Goal: Find specific page/section: Find specific page/section

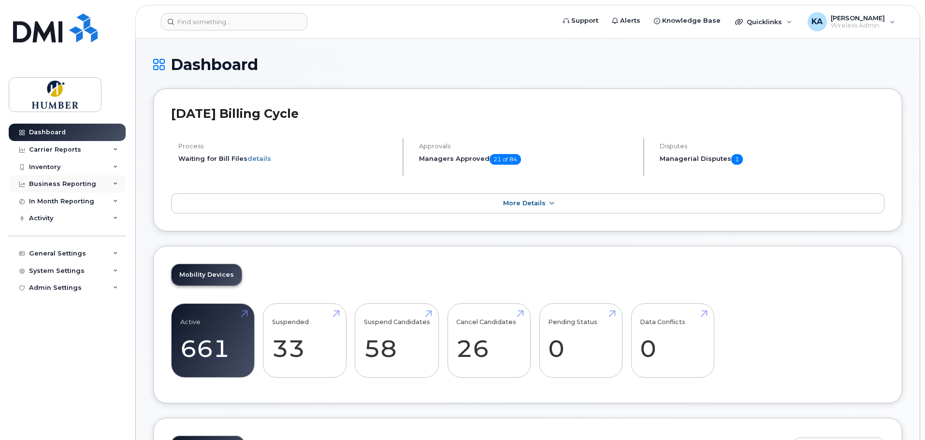
click at [72, 185] on div "Business Reporting" at bounding box center [62, 184] width 67 height 8
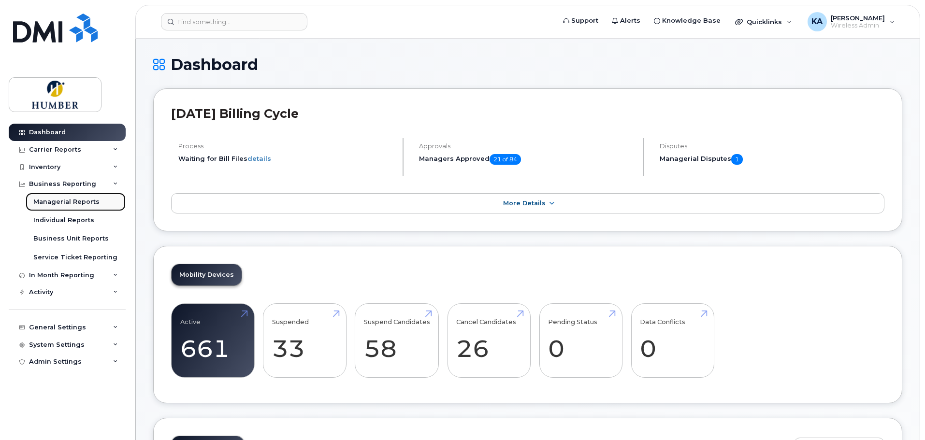
click at [69, 194] on link "Managerial Reports" at bounding box center [76, 202] width 100 height 18
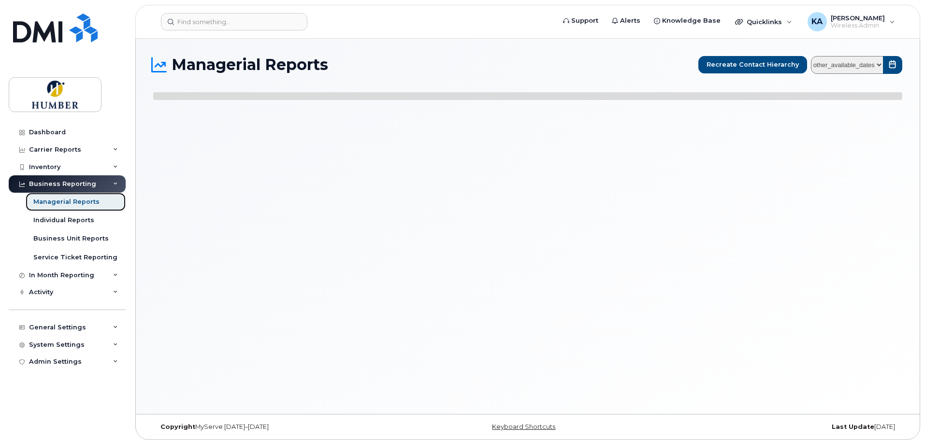
select select
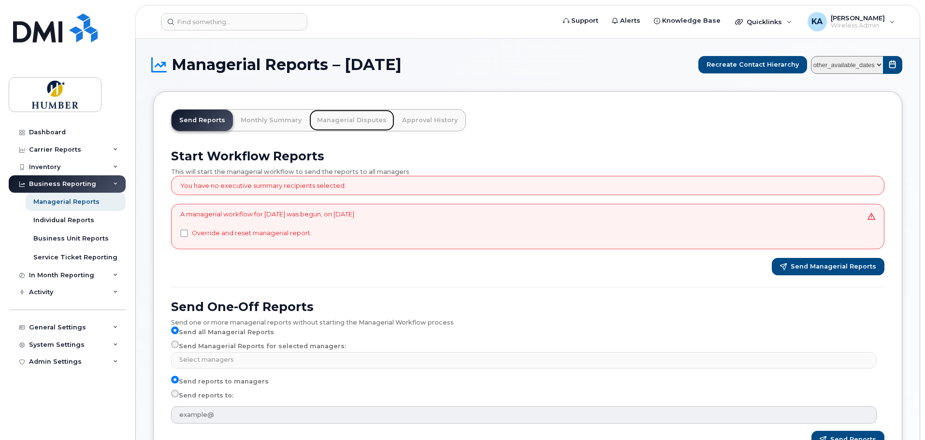
click at [352, 114] on link "Managerial Disputes" at bounding box center [351, 120] width 85 height 21
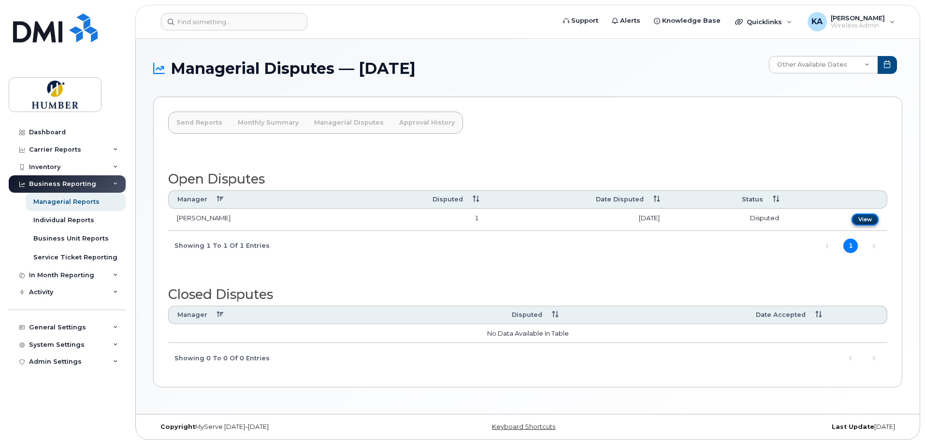
click at [872, 221] on link "View" at bounding box center [865, 220] width 27 height 12
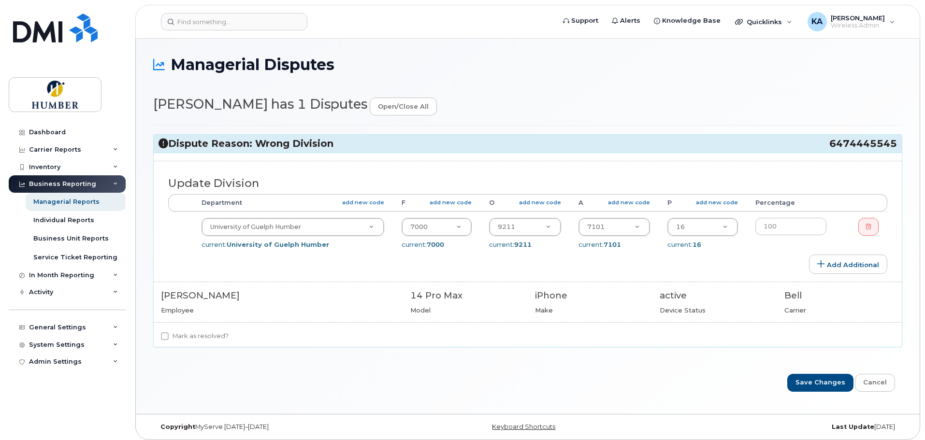
select select "5824803"
select select "5824540"
select select "5824989"
select select "5824737"
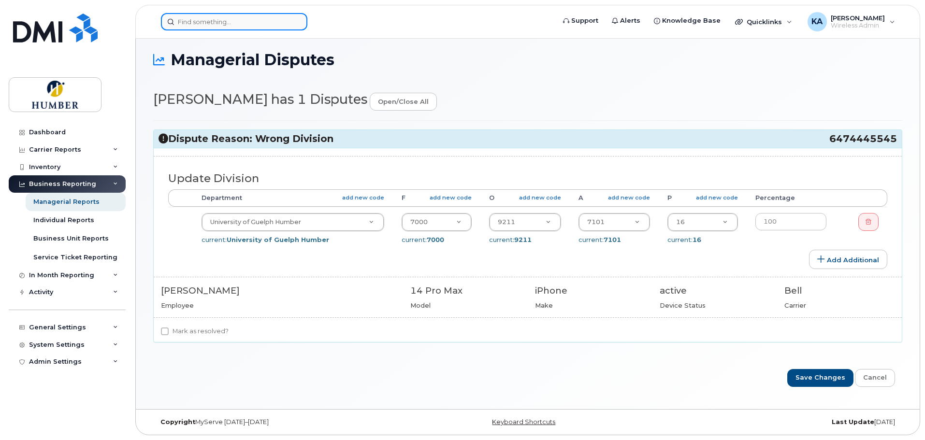
click at [222, 23] on input at bounding box center [234, 21] width 146 height 17
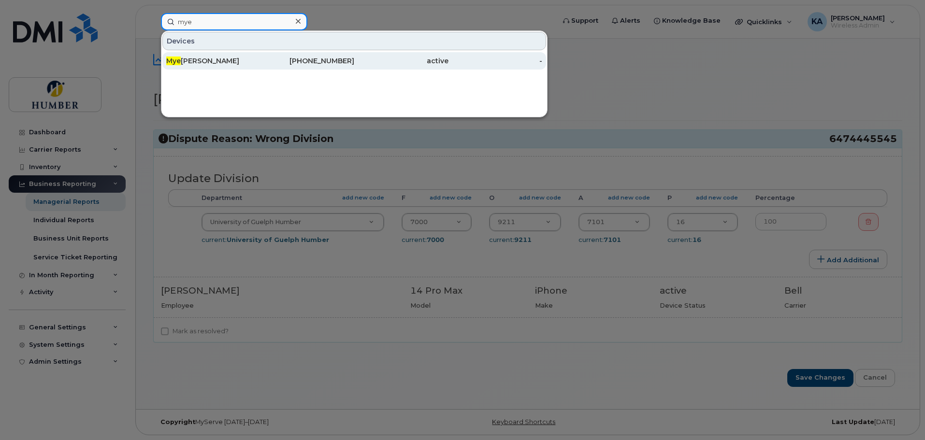
type input "mye"
click at [208, 59] on div "Mye isha Mclawrence" at bounding box center [213, 61] width 94 height 10
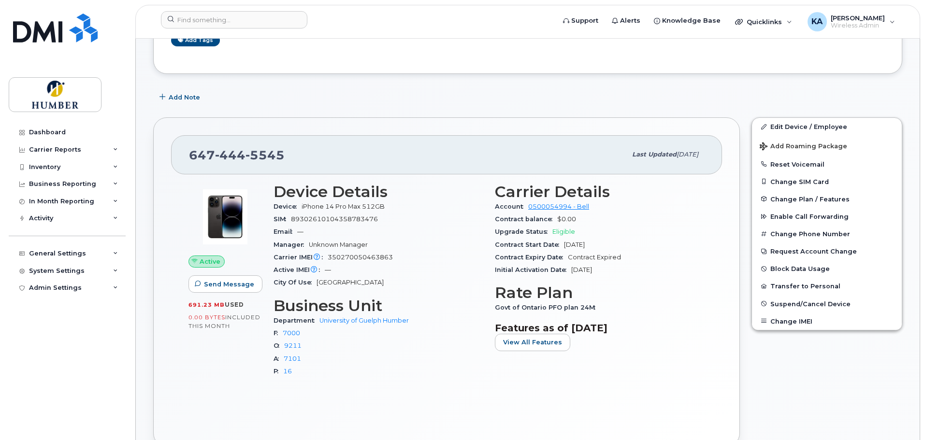
scroll to position [129, 0]
